Goal: Information Seeking & Learning: Learn about a topic

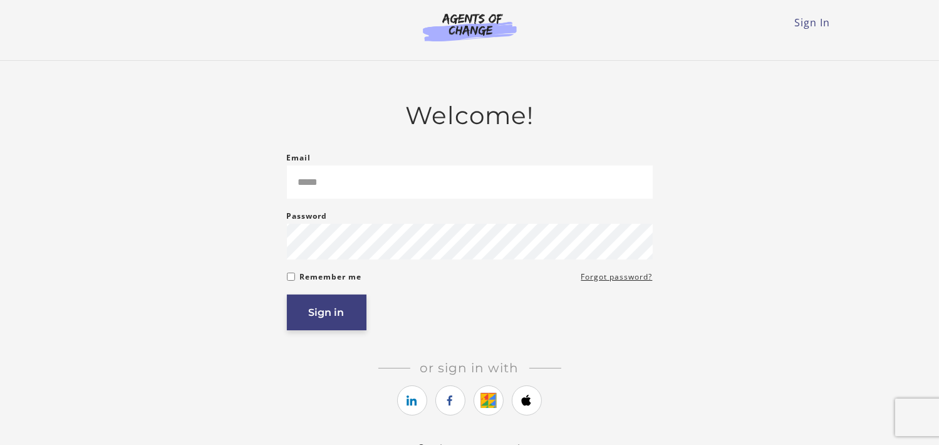
type input "**********"
click at [343, 314] on button "Sign in" at bounding box center [327, 312] width 80 height 36
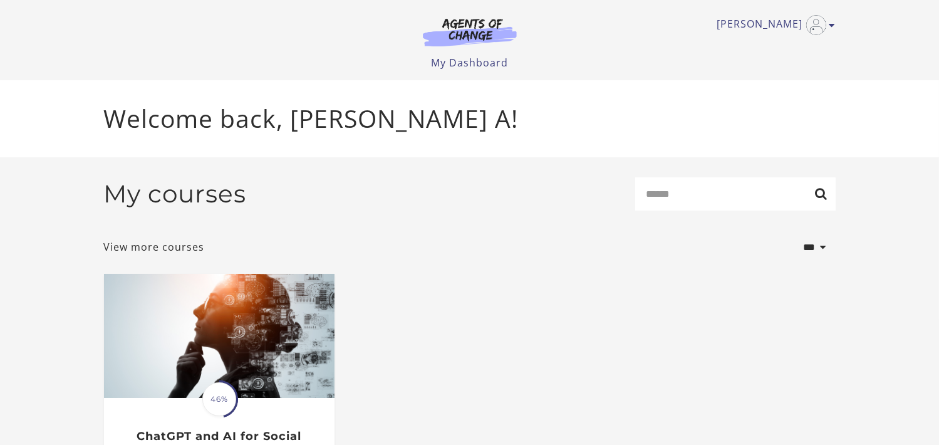
click at [764, 8] on div "[PERSON_NAME] My Account Support Sign Out Toggle menu Menu My Dashboard My Acco…" at bounding box center [469, 35] width 731 height 70
click at [765, 19] on link "[PERSON_NAME]" at bounding box center [773, 25] width 112 height 20
click at [485, 61] on link "My Dashboard" at bounding box center [469, 63] width 77 height 14
click at [478, 31] on img at bounding box center [470, 32] width 120 height 29
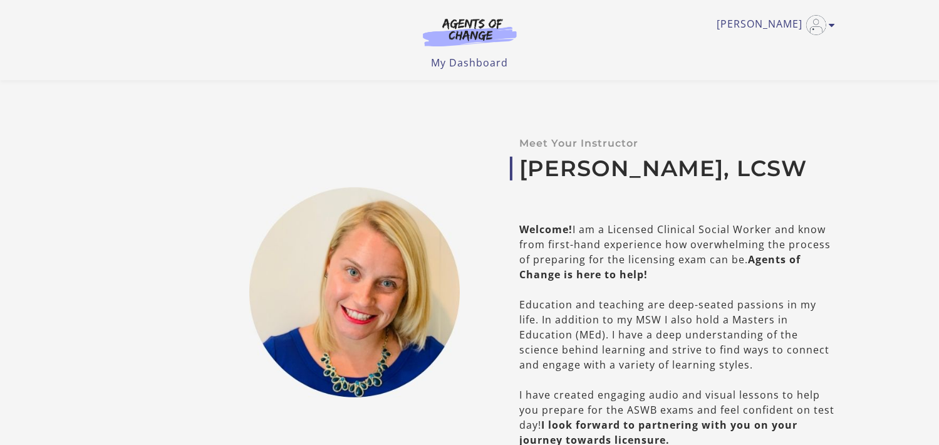
scroll to position [501, 0]
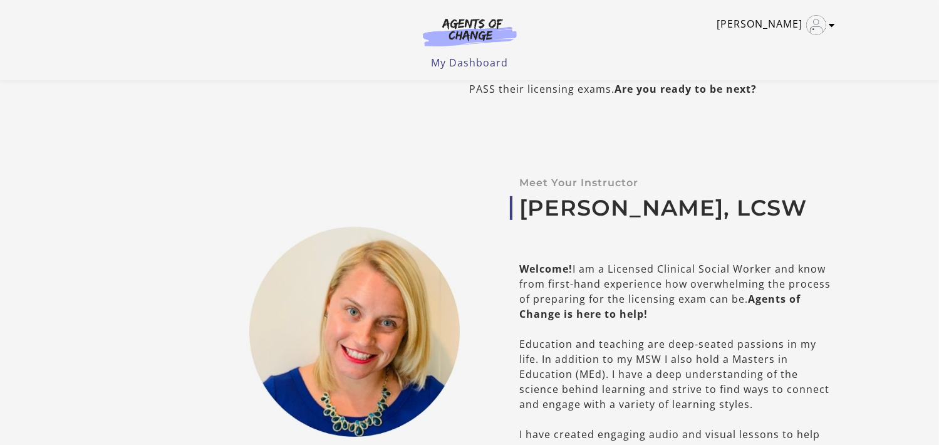
click at [794, 26] on link "[PERSON_NAME]" at bounding box center [773, 25] width 112 height 20
click at [788, 24] on link "[PERSON_NAME]" at bounding box center [773, 25] width 112 height 20
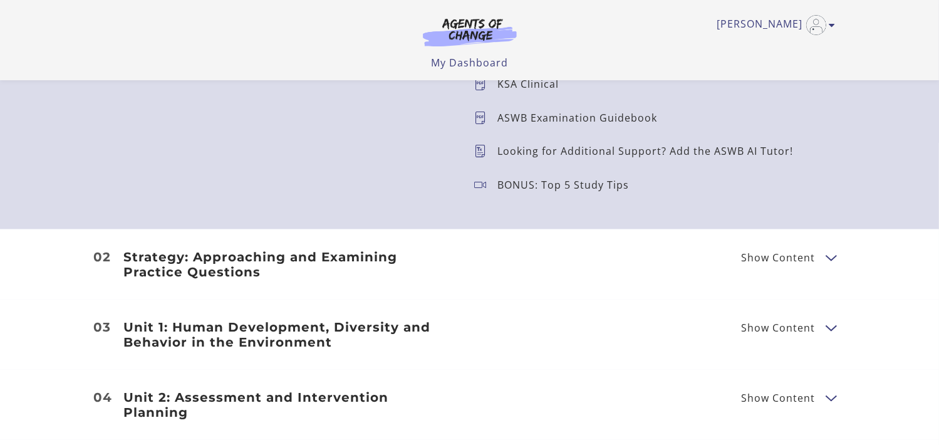
scroll to position [1440, 0]
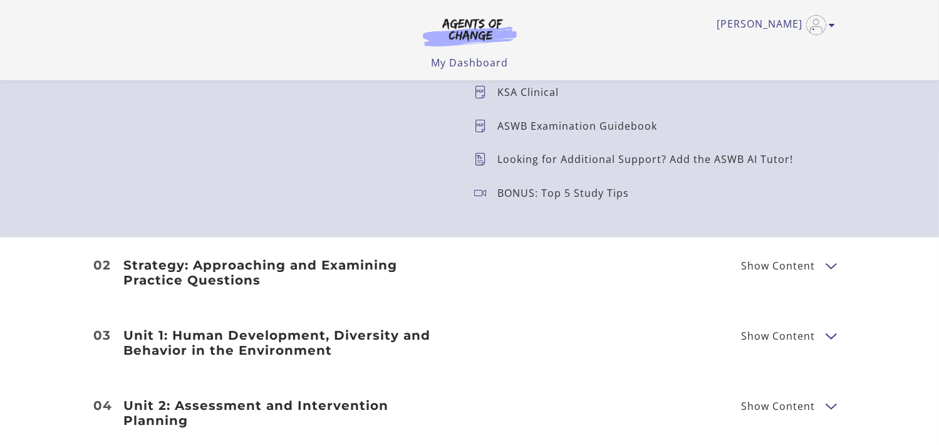
click at [301, 354] on h3 "Unit 1: Human Development, Diversity and Behavior in the Environment" at bounding box center [289, 343] width 331 height 30
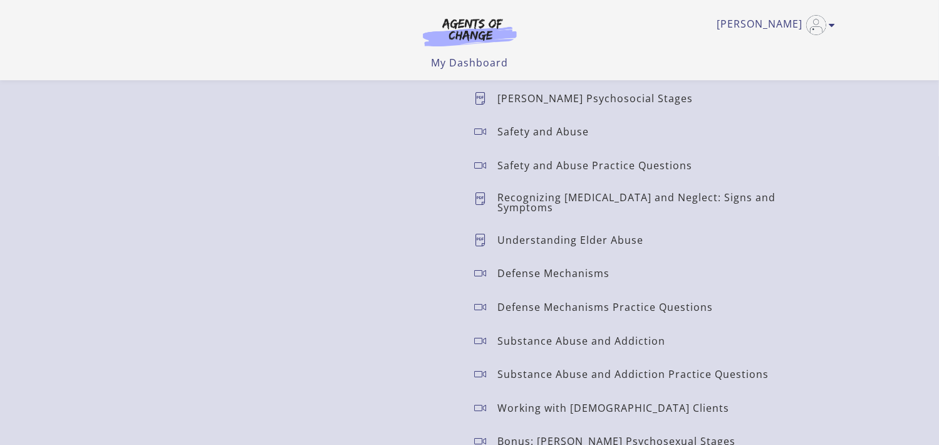
scroll to position [2067, 0]
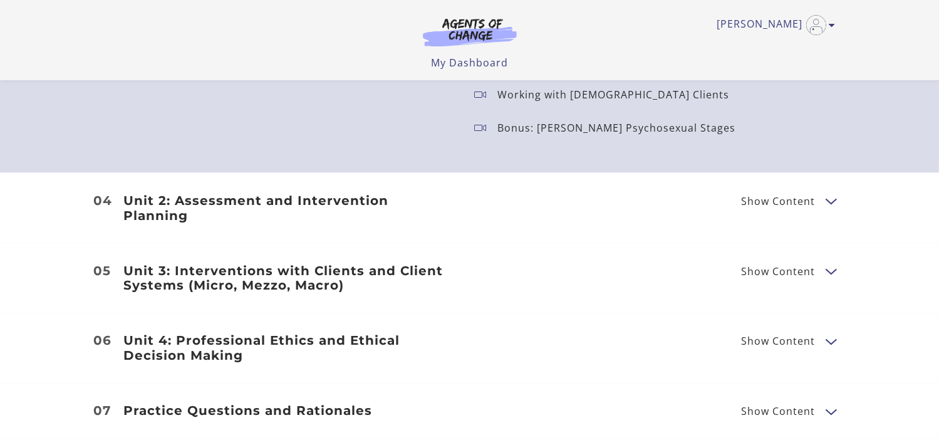
click at [363, 194] on h3 "Unit 2: Assessment and Intervention Planning" at bounding box center [289, 208] width 331 height 30
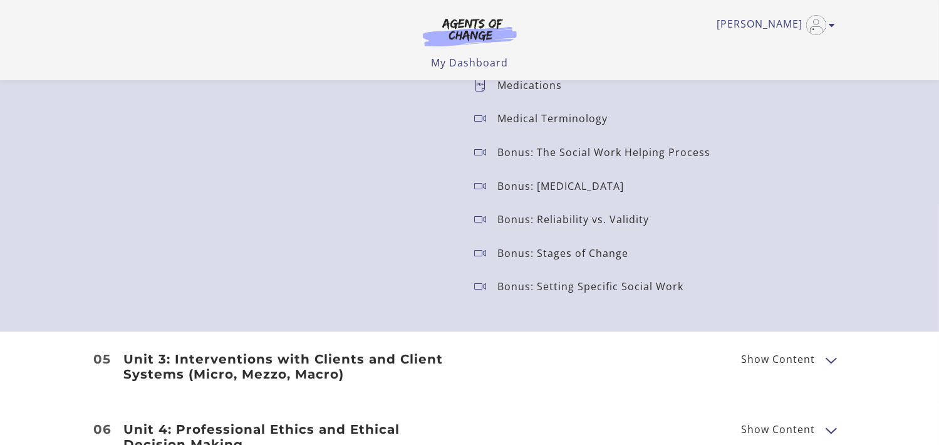
scroll to position [2505, 0]
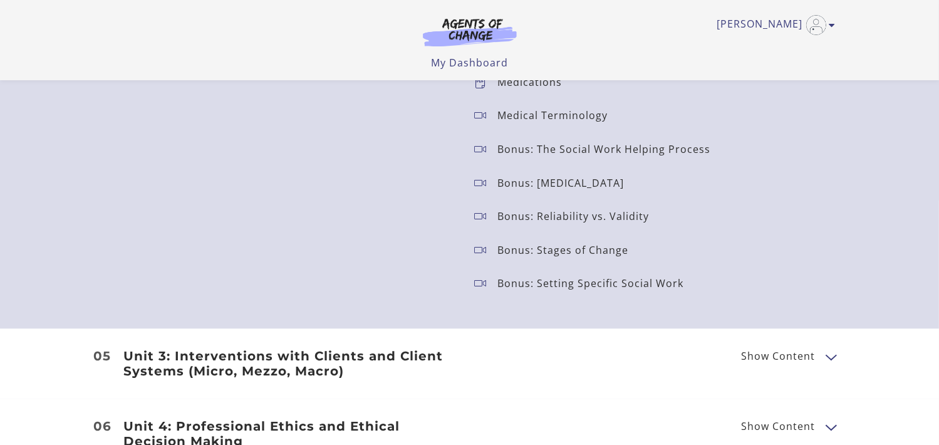
click at [248, 364] on h3 "Unit 3: Interventions with Clients and Client Systems (Micro, Mezzo, Macro)" at bounding box center [289, 363] width 331 height 30
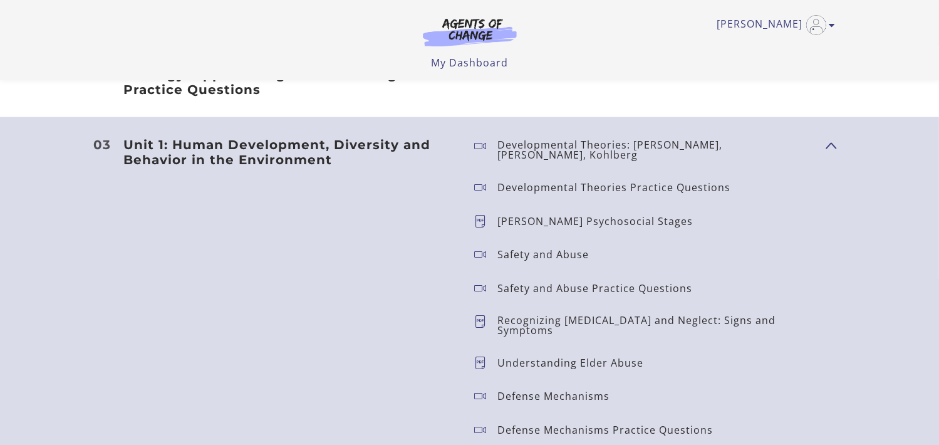
scroll to position [1628, 0]
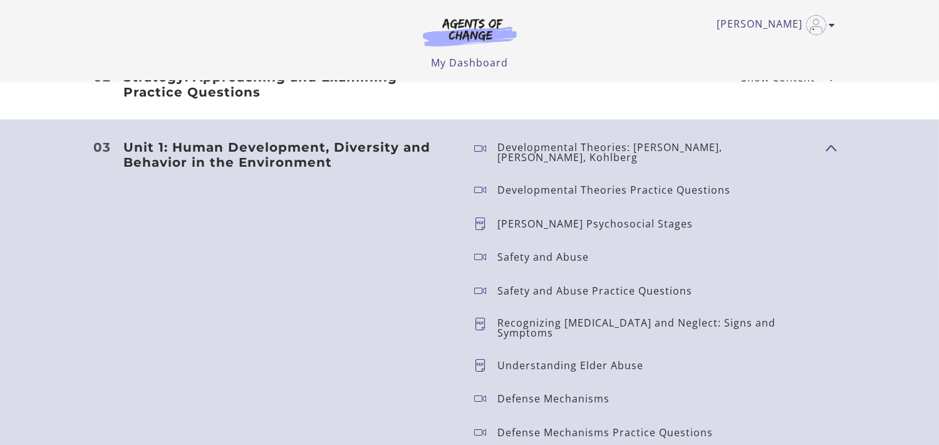
click at [579, 219] on p "Erikson's Psychosocial Stages" at bounding box center [600, 224] width 205 height 10
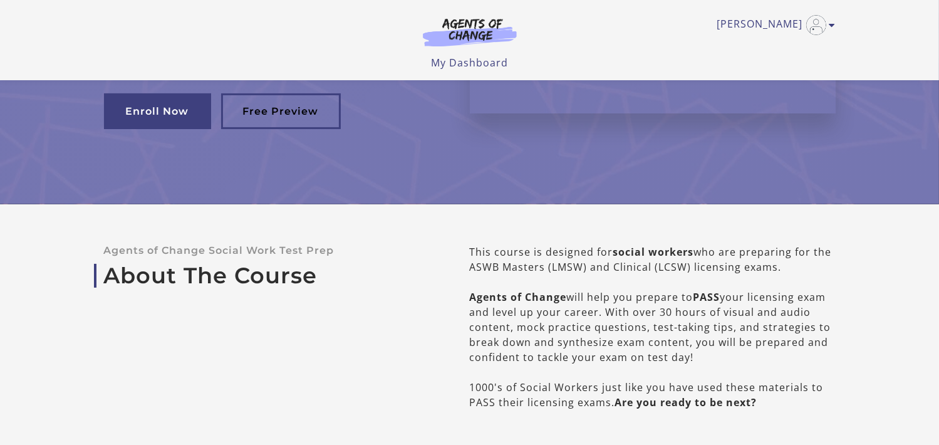
scroll to position [0, 0]
